Goal: Transaction & Acquisition: Purchase product/service

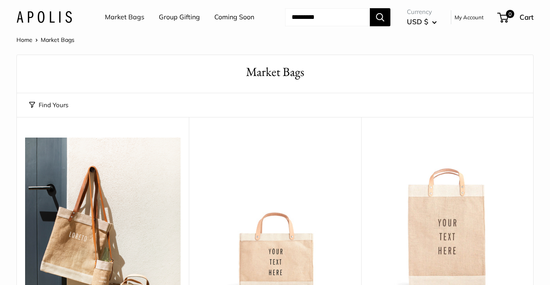
click at [185, 16] on link "Group Gifting" at bounding box center [179, 17] width 41 height 12
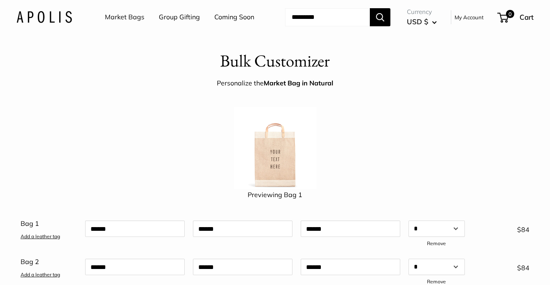
click at [174, 15] on link "Group Gifting" at bounding box center [179, 17] width 41 height 12
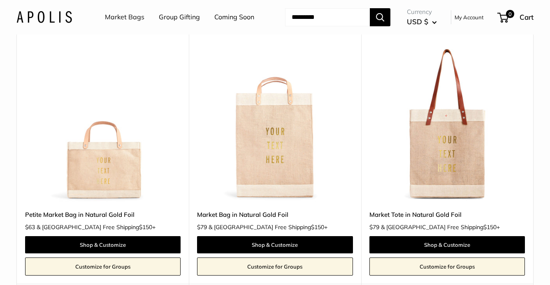
scroll to position [1283, 0]
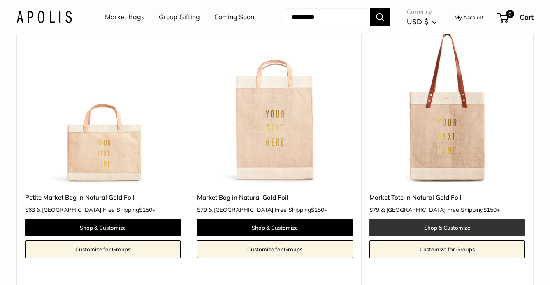
click at [448, 236] on link "Shop & Customize" at bounding box center [446, 227] width 155 height 17
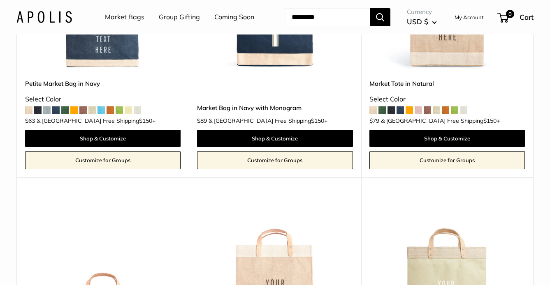
scroll to position [1764, 0]
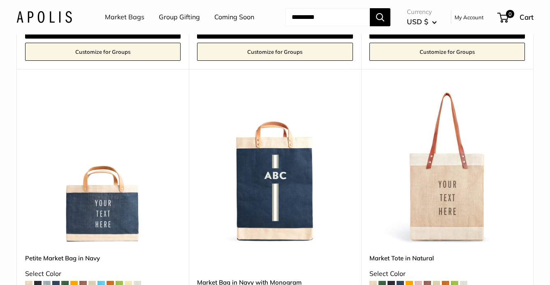
click at [0, 0] on img at bounding box center [0, 0] width 0 height 0
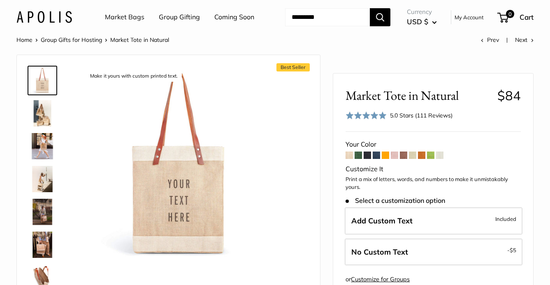
click at [179, 14] on link "Group Gifting" at bounding box center [179, 17] width 41 height 12
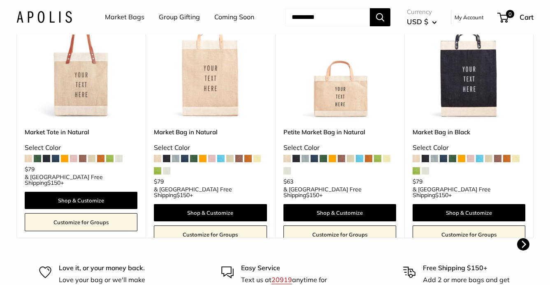
scroll to position [242, 0]
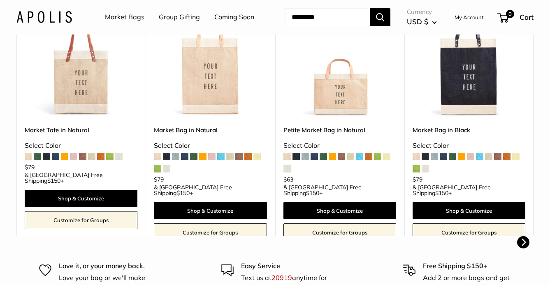
click at [105, 229] on link "Customize for Groups" at bounding box center [81, 220] width 113 height 18
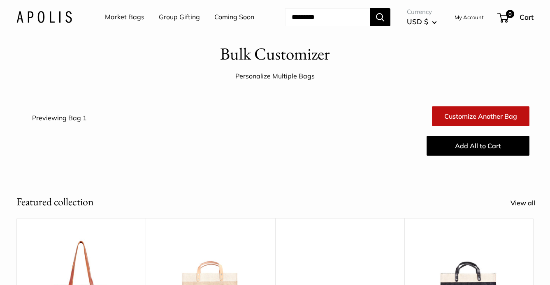
scroll to position [0, 0]
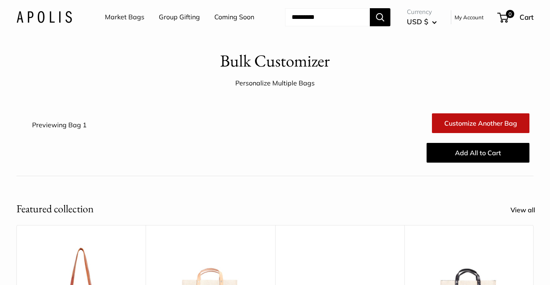
click at [186, 18] on link "Group Gifting" at bounding box center [179, 17] width 41 height 12
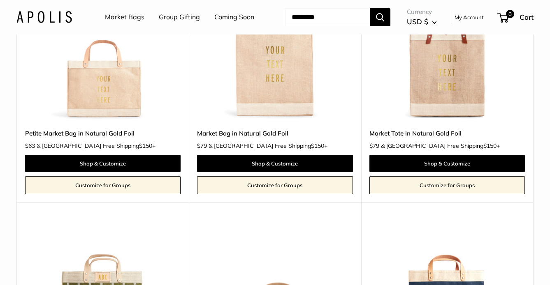
scroll to position [1377, 0]
